Goal: Find specific page/section

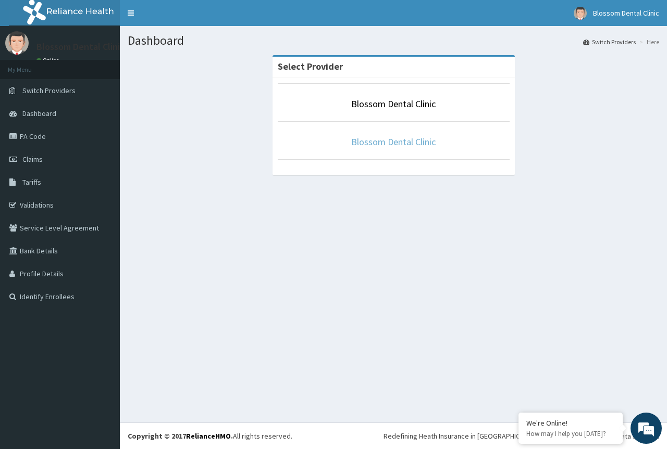
click at [388, 143] on link "Blossom Dental Clinic" at bounding box center [393, 142] width 84 height 12
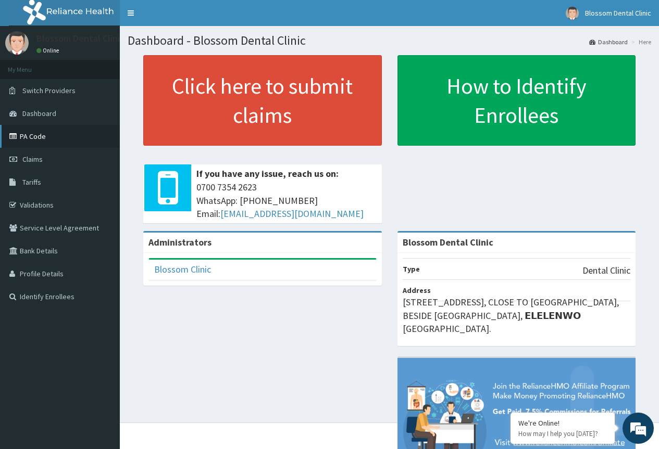
click at [53, 133] on link "PA Code" at bounding box center [60, 136] width 120 height 23
